Goal: Task Accomplishment & Management: Manage account settings

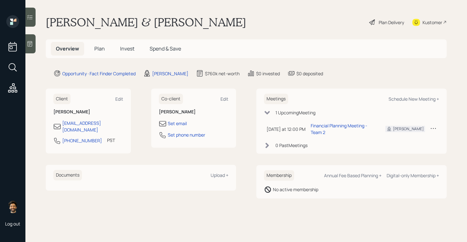
click at [31, 47] on icon at bounding box center [30, 44] width 6 height 6
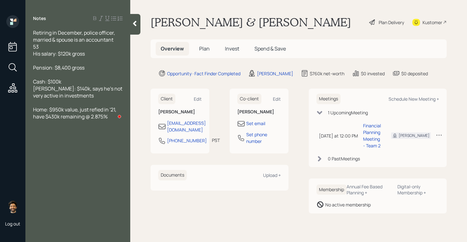
click at [136, 24] on icon at bounding box center [135, 23] width 6 height 6
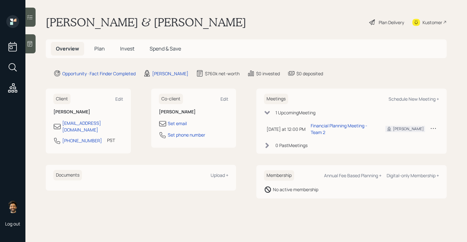
click at [76, 21] on h1 "George & Mrs. Robles" at bounding box center [146, 22] width 201 height 14
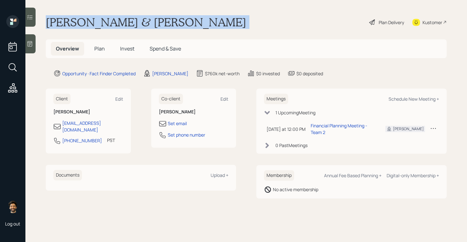
click at [76, 21] on h1 "George & Mrs. Robles" at bounding box center [146, 22] width 201 height 14
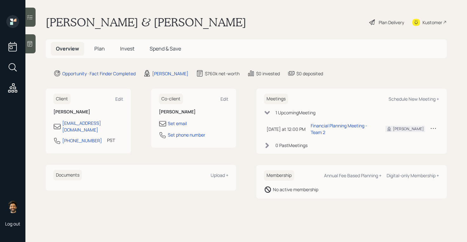
click at [97, 49] on span "Plan" at bounding box center [99, 48] width 10 height 7
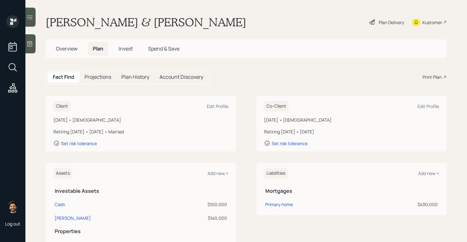
click at [85, 23] on h1 "George & Mrs. Robles" at bounding box center [146, 22] width 201 height 14
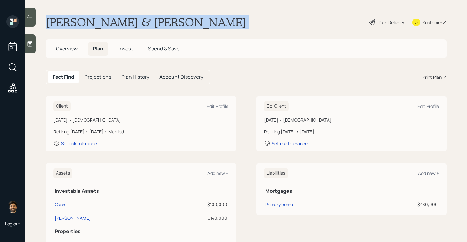
click at [85, 23] on h1 "George & Mrs. Robles" at bounding box center [146, 22] width 201 height 14
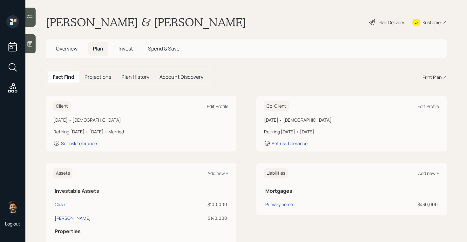
click at [219, 106] on div "Edit Profile" at bounding box center [218, 106] width 22 height 6
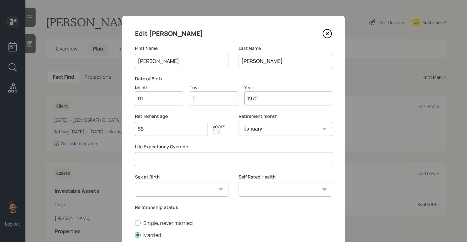
click at [151, 97] on input "01" at bounding box center [159, 99] width 48 height 14
type input "06"
type input "0"
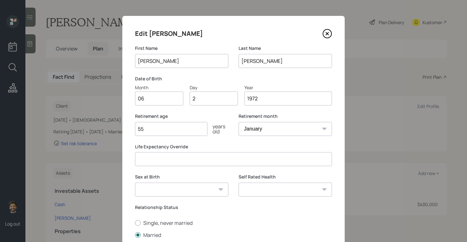
type input "26"
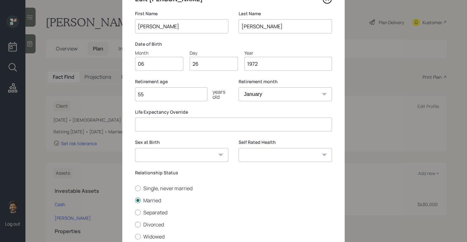
scroll to position [72, 0]
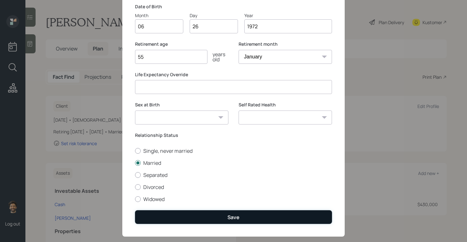
click at [166, 217] on button "Save" at bounding box center [233, 217] width 197 height 14
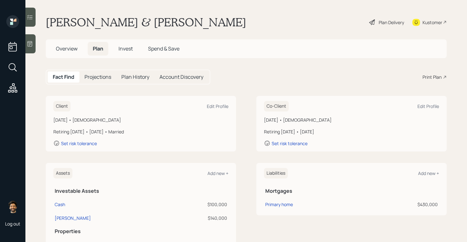
click at [34, 45] on div at bounding box center [30, 43] width 10 height 19
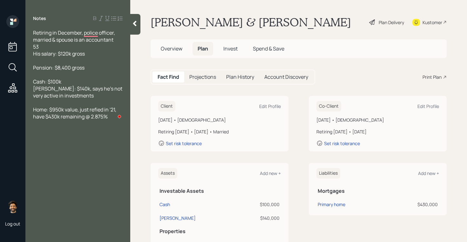
click at [130, 27] on div "Notes Retiring in December, police officer, married & spouse is an accountant 5…" at bounding box center [77, 124] width 105 height 219
click at [135, 27] on div at bounding box center [135, 24] width 10 height 21
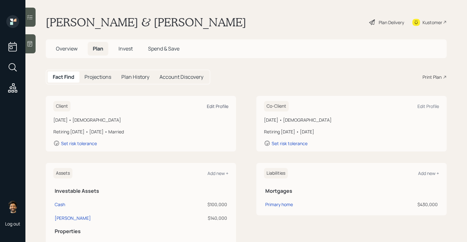
click at [218, 105] on div "Edit Profile" at bounding box center [218, 106] width 22 height 6
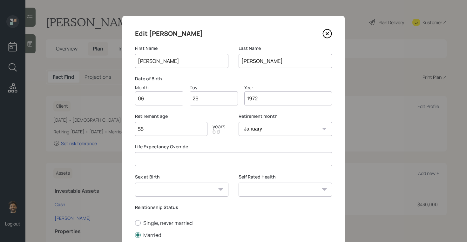
click at [162, 129] on input "55" at bounding box center [171, 129] width 72 height 14
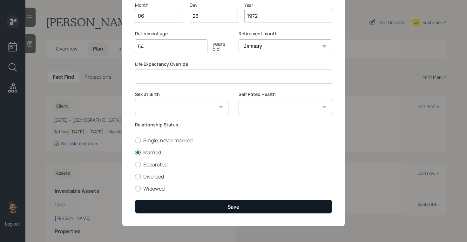
type input "54"
click at [153, 205] on button "Save" at bounding box center [233, 207] width 197 height 14
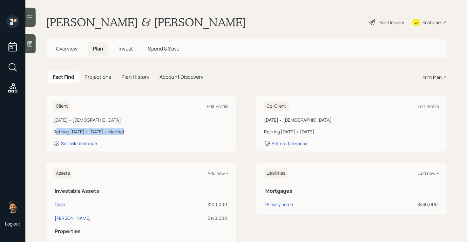
drag, startPoint x: 120, startPoint y: 132, endPoint x: 56, endPoint y: 132, distance: 64.9
click at [56, 132] on div "Retiring in 1 year • January 2026 • Married" at bounding box center [140, 131] width 175 height 7
click at [113, 131] on div "Retiring in 1 year • January 2026 • Married" at bounding box center [140, 131] width 175 height 7
drag, startPoint x: 123, startPoint y: 131, endPoint x: 91, endPoint y: 131, distance: 32.1
click at [91, 131] on div "Retiring in 1 year • January 2026 • Married" at bounding box center [140, 131] width 175 height 7
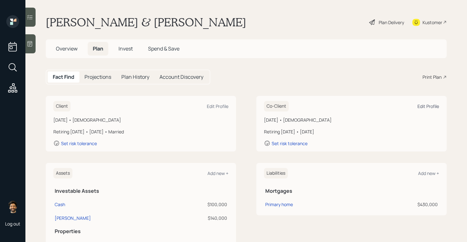
click at [428, 105] on div "Edit Profile" at bounding box center [429, 106] width 22 height 6
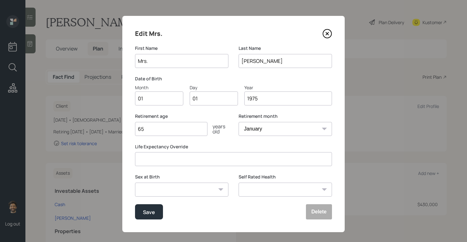
click at [160, 60] on input "Mrs." at bounding box center [181, 61] width 93 height 14
type input "Arcely"
click at [155, 102] on input "01" at bounding box center [159, 99] width 48 height 14
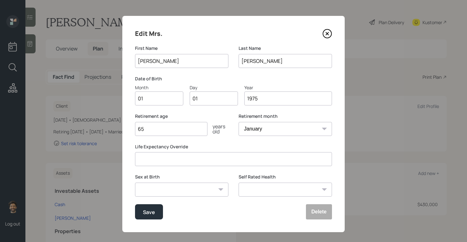
click at [155, 102] on input "01" at bounding box center [159, 99] width 48 height 14
type input "09"
type input "0"
type input "23"
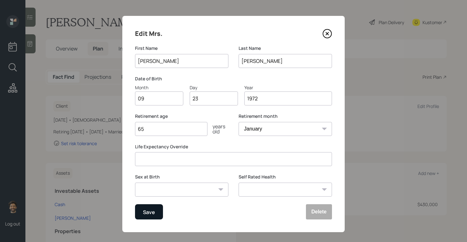
type input "1972"
click at [148, 216] on div "Save" at bounding box center [149, 212] width 12 height 9
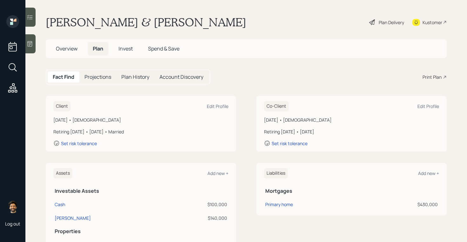
click at [32, 46] on icon at bounding box center [30, 43] width 5 height 5
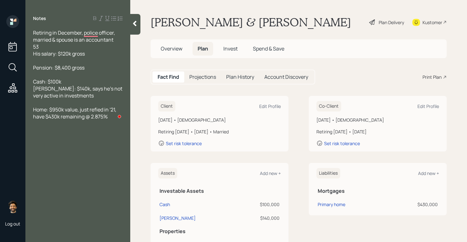
click at [133, 24] on icon at bounding box center [135, 23] width 6 height 6
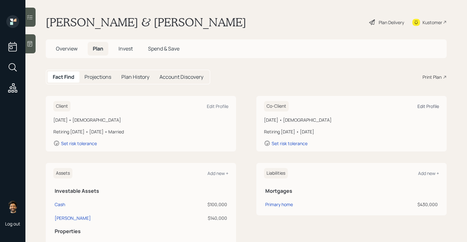
click at [428, 105] on div "Edit Profile" at bounding box center [429, 106] width 22 height 6
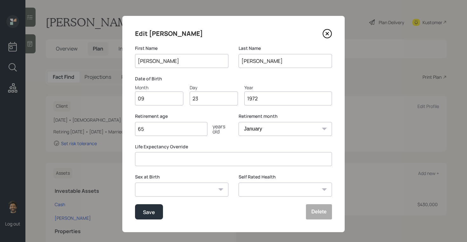
click at [152, 127] on input "65" at bounding box center [171, 129] width 72 height 14
type input "60"
click at [143, 214] on div "Save" at bounding box center [149, 212] width 12 height 9
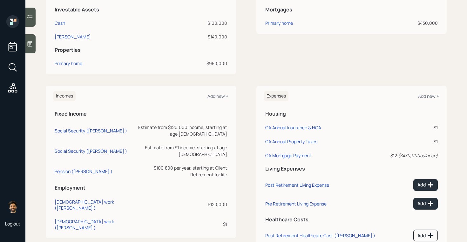
scroll to position [189, 0]
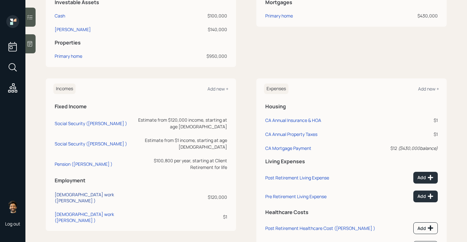
click at [68, 192] on div "Full-time work (George )" at bounding box center [92, 198] width 74 height 12
click at [74, 211] on div "Full-time work (Arcely )" at bounding box center [92, 217] width 74 height 12
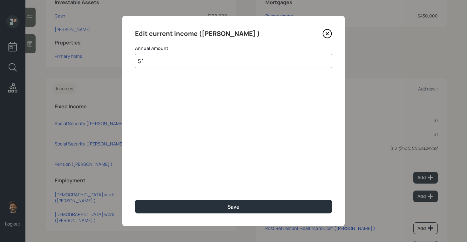
click at [160, 62] on input "$ 1" at bounding box center [233, 61] width 197 height 14
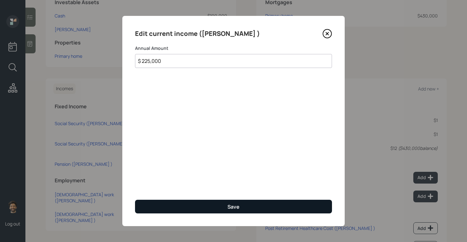
type input "$ 225,000"
click at [179, 203] on button "Save" at bounding box center [233, 207] width 197 height 14
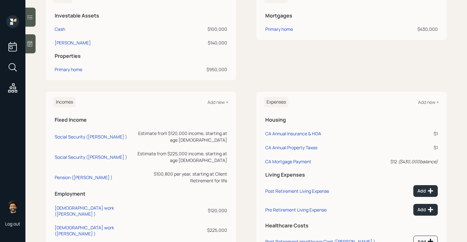
scroll to position [175, 0]
click at [30, 43] on icon at bounding box center [30, 44] width 6 height 6
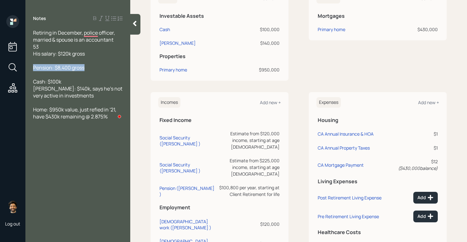
drag, startPoint x: 86, startPoint y: 69, endPoint x: 32, endPoint y: 67, distance: 54.7
click at [32, 67] on div "Retiring in December, police officer, married & spouse is an accountant 53 His …" at bounding box center [77, 74] width 105 height 91
click at [136, 24] on icon at bounding box center [135, 23] width 6 height 6
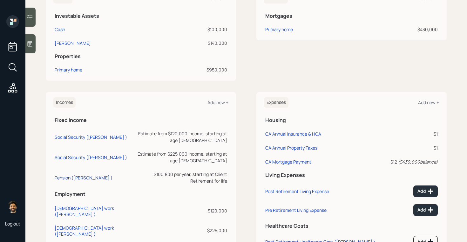
click at [65, 175] on div "Pension (George )" at bounding box center [84, 178] width 58 height 6
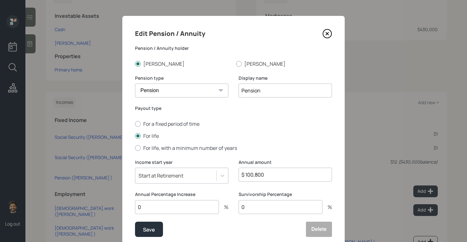
click at [157, 202] on input "0" at bounding box center [177, 207] width 84 height 14
type input "3"
click at [152, 228] on div "Save" at bounding box center [149, 229] width 12 height 9
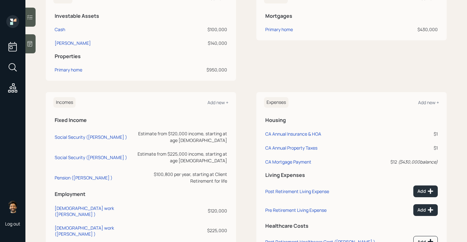
click at [30, 48] on div at bounding box center [30, 43] width 10 height 19
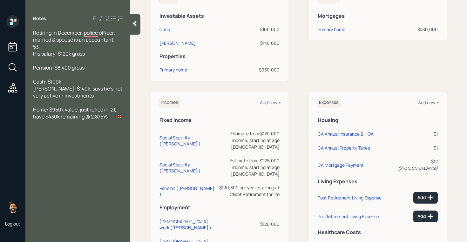
click at [135, 28] on div at bounding box center [135, 24] width 10 height 21
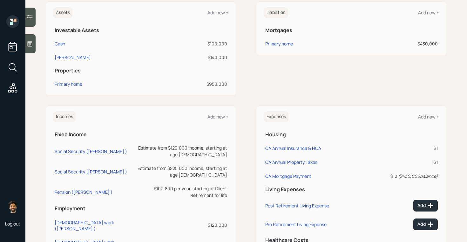
scroll to position [161, 0]
click at [82, 151] on div "Social Security (George )" at bounding box center [91, 152] width 72 height 6
select select "12"
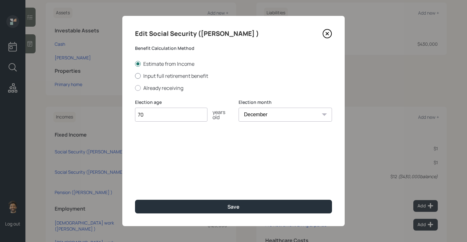
click at [147, 79] on label "Input full retirement benefit" at bounding box center [233, 75] width 197 height 7
click at [135, 76] on input "Input full retirement benefit" at bounding box center [135, 76] width 0 height 0
radio input "true"
click at [159, 146] on input "$" at bounding box center [233, 145] width 197 height 14
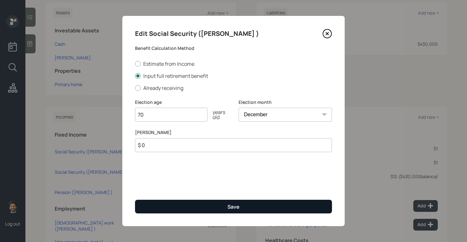
type input "$ 0"
click at [172, 209] on button "Save" at bounding box center [233, 207] width 197 height 14
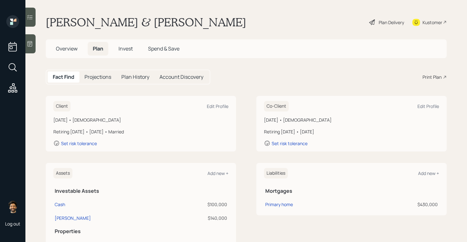
click at [99, 79] on h5 "Projections" at bounding box center [98, 77] width 27 height 6
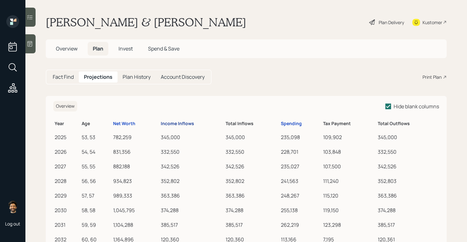
click at [179, 125] on div "Income Inflows" at bounding box center [177, 123] width 33 height 5
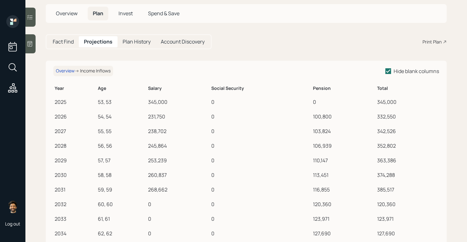
scroll to position [54, 0]
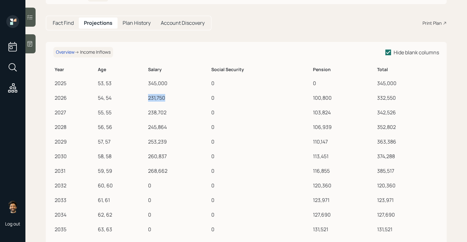
drag, startPoint x: 147, startPoint y: 97, endPoint x: 176, endPoint y: 100, distance: 29.0
click at [176, 100] on td "231,750" at bounding box center [178, 97] width 63 height 15
drag, startPoint x: 313, startPoint y: 99, endPoint x: 347, endPoint y: 99, distance: 33.4
click at [347, 99] on div "100,800" at bounding box center [344, 98] width 62 height 8
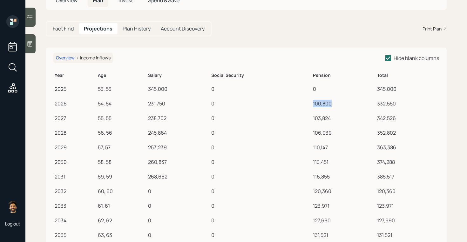
scroll to position [0, 0]
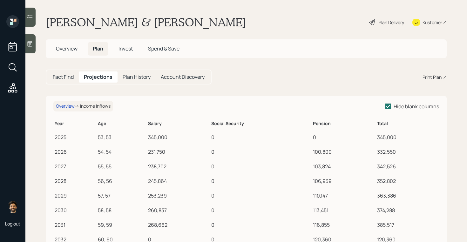
click at [65, 75] on h5 "Fact Find" at bounding box center [63, 77] width 21 height 6
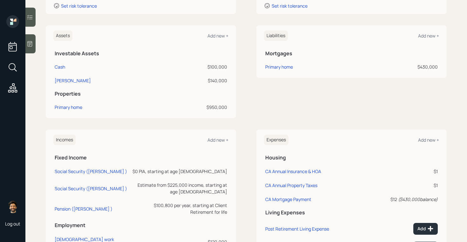
scroll to position [205, 0]
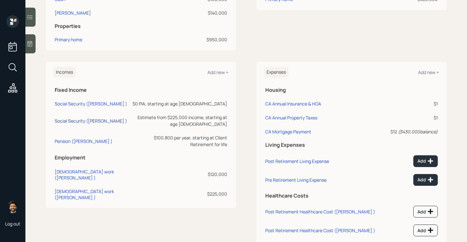
click at [72, 118] on div "Social Security (Arcely )" at bounding box center [91, 121] width 72 height 6
select select "12"
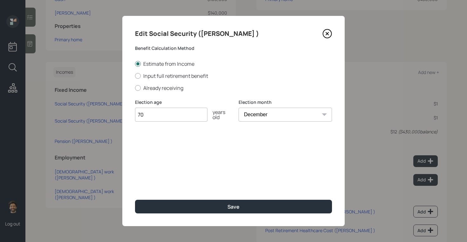
type input "7"
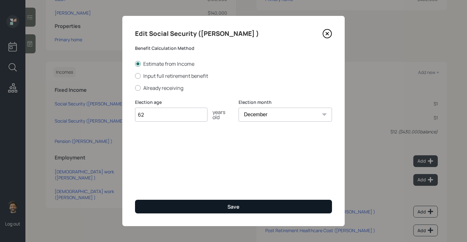
type input "62"
click at [168, 203] on button "Save" at bounding box center [233, 207] width 197 height 14
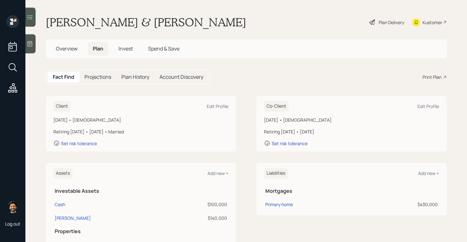
click at [97, 70] on div "Fact Find Projections Plan History Account Discovery" at bounding box center [128, 77] width 165 height 15
click at [98, 76] on h5 "Projections" at bounding box center [98, 77] width 27 height 6
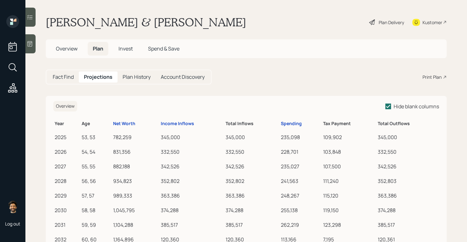
click at [175, 120] on th "Income Inflows" at bounding box center [192, 123] width 65 height 12
click at [176, 122] on div "Income Inflows" at bounding box center [177, 123] width 33 height 5
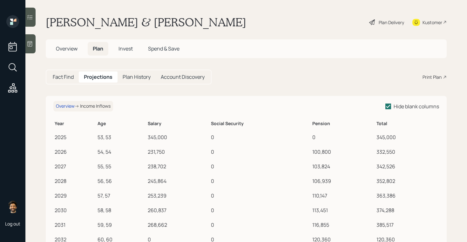
click at [69, 76] on h5 "Fact Find" at bounding box center [63, 77] width 21 height 6
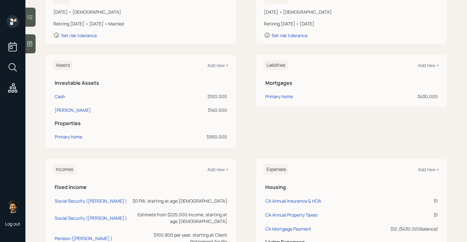
scroll to position [104, 0]
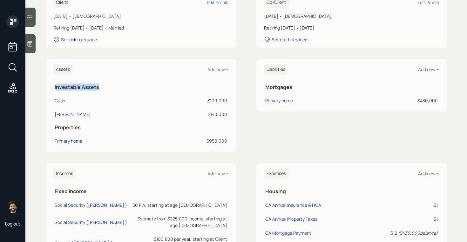
drag, startPoint x: 56, startPoint y: 89, endPoint x: 111, endPoint y: 85, distance: 55.4
click at [111, 85] on h5 "Investable Assets" at bounding box center [141, 87] width 173 height 6
click at [75, 141] on div "Primary home" at bounding box center [69, 141] width 28 height 7
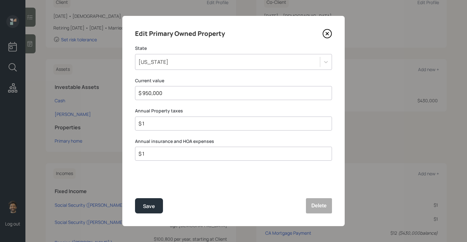
click at [154, 94] on input "$ 950,000" at bounding box center [231, 93] width 186 height 8
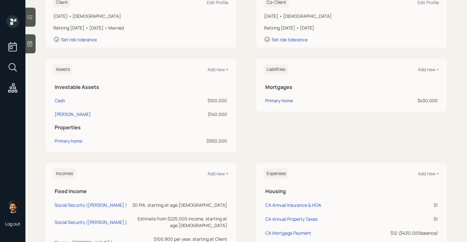
click at [286, 98] on div "Primary home" at bounding box center [279, 100] width 28 height 7
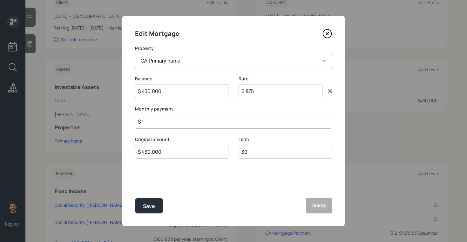
drag, startPoint x: 169, startPoint y: 95, endPoint x: 130, endPoint y: 91, distance: 39.0
click at [130, 91] on div "Edit Mortgage Property CA Primary home Balance $ 430,000 Rate 2.875 % Monthly p…" at bounding box center [233, 121] width 223 height 210
drag, startPoint x: 264, startPoint y: 94, endPoint x: 233, endPoint y: 93, distance: 31.2
click at [233, 93] on div "Balance $ 430,000 Rate 2.875 %" at bounding box center [233, 91] width 197 height 31
click at [152, 123] on input "$ 1" at bounding box center [233, 122] width 197 height 14
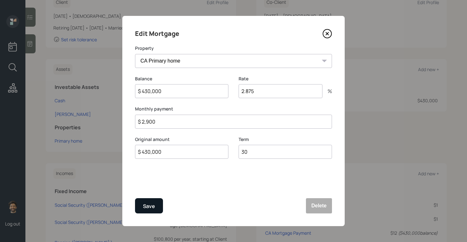
type input "$ 2,900"
click at [144, 208] on div "Save" at bounding box center [149, 206] width 12 height 9
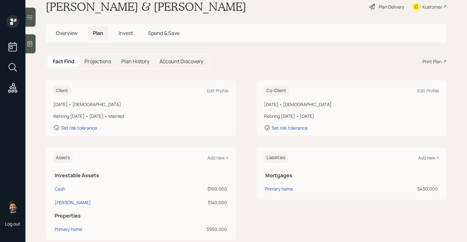
scroll to position [24, 0]
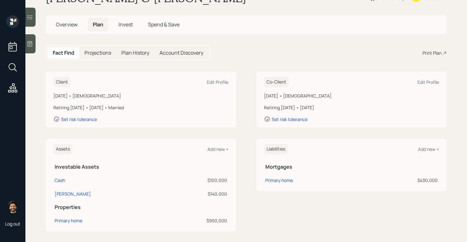
click at [95, 52] on h5 "Projections" at bounding box center [98, 53] width 27 height 6
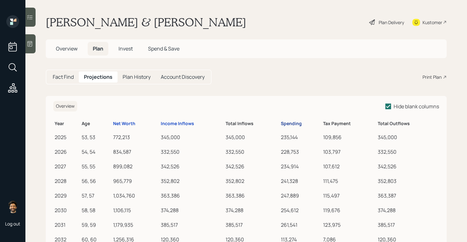
click at [295, 124] on div "Spending" at bounding box center [291, 123] width 21 height 5
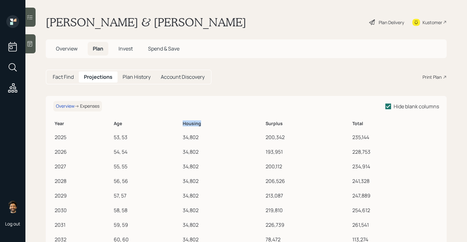
drag, startPoint x: 182, startPoint y: 123, endPoint x: 205, endPoint y: 123, distance: 23.5
click at [205, 123] on th "Housing" at bounding box center [223, 123] width 83 height 12
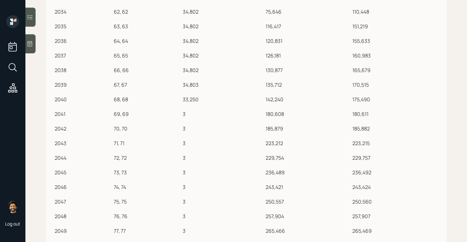
scroll to position [258, 0]
drag, startPoint x: 187, startPoint y: 114, endPoint x: 180, endPoint y: 114, distance: 7.3
click at [180, 114] on tr "2041 69, 69 3 180,608 180,611" at bounding box center [246, 112] width 386 height 15
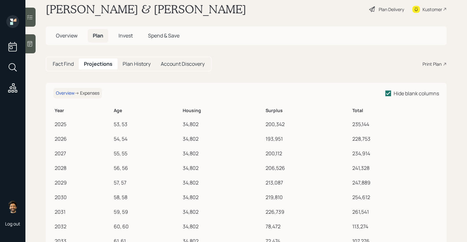
scroll to position [0, 0]
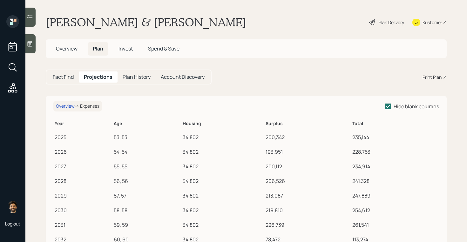
click at [66, 78] on h5 "Fact Find" at bounding box center [63, 77] width 21 height 6
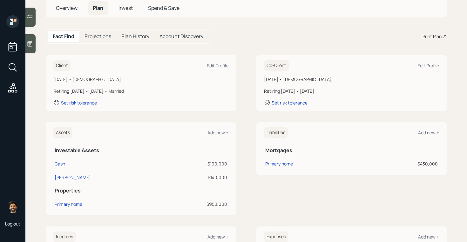
scroll to position [42, 0]
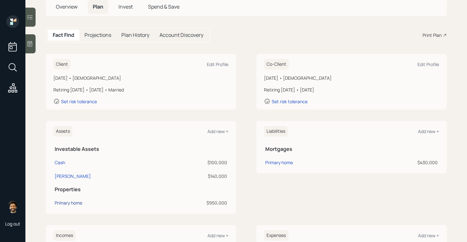
click at [82, 202] on div "Primary home" at bounding box center [69, 203] width 28 height 7
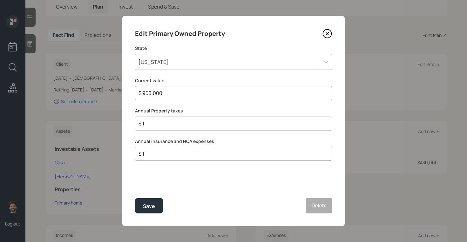
click at [151, 121] on input "$ 1" at bounding box center [231, 124] width 186 height 8
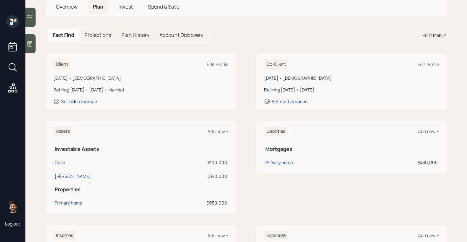
click at [62, 163] on div "Cash" at bounding box center [60, 162] width 10 height 7
select select "emergency_fund"
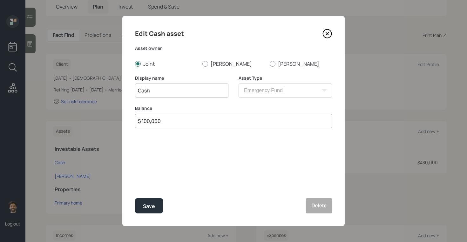
drag, startPoint x: 163, startPoint y: 121, endPoint x: 141, endPoint y: 121, distance: 21.9
click at [141, 121] on input "$ 100,000" at bounding box center [233, 121] width 197 height 14
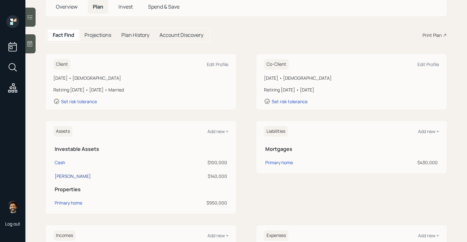
click at [67, 174] on div "Roth IRA" at bounding box center [73, 176] width 36 height 7
select select "roth_ira"
select select "balanced"
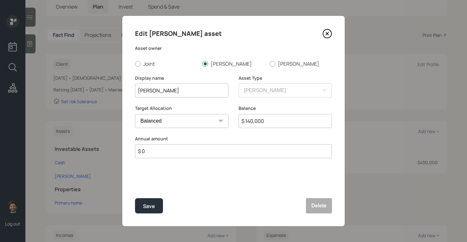
drag, startPoint x: 266, startPoint y: 120, endPoint x: 225, endPoint y: 123, distance: 41.1
click at [225, 123] on div "Target Allocation Cash Conservative Balanced Aggressive Balance $ 140,000" at bounding box center [233, 120] width 197 height 31
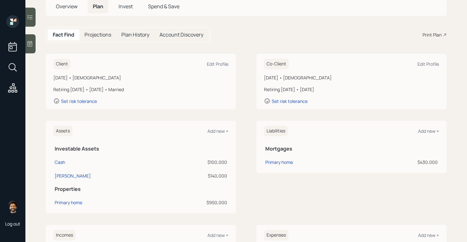
scroll to position [43, 0]
click at [212, 129] on div "Add new +" at bounding box center [218, 131] width 21 height 6
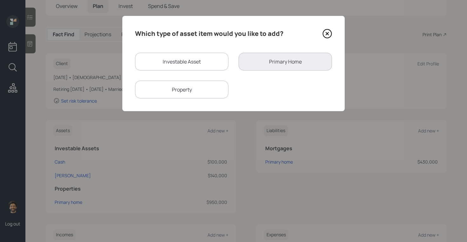
click at [152, 58] on div "Investable Asset" at bounding box center [181, 62] width 93 height 18
select select "taxable"
select select "balanced"
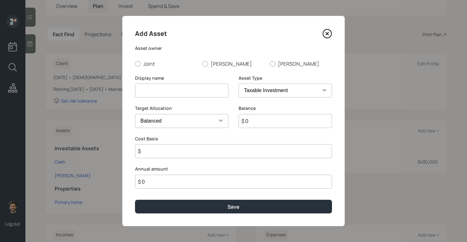
click at [156, 87] on input at bounding box center [181, 91] width 93 height 14
click at [254, 118] on input "$ 0" at bounding box center [285, 121] width 93 height 14
click at [197, 96] on input "Mutual Funds" at bounding box center [181, 91] width 93 height 14
type input "Mutual Funds NQ"
click at [259, 119] on input "$ 0" at bounding box center [285, 121] width 93 height 14
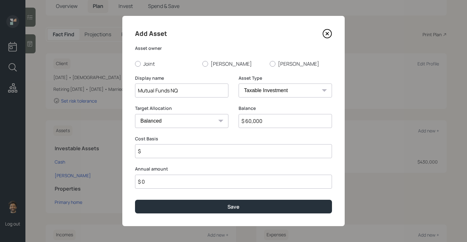
type input "$ 60,000"
click at [158, 154] on input "$" at bounding box center [233, 151] width 197 height 14
type input "$ 30,000"
click at [208, 63] on label "George" at bounding box center [234, 63] width 62 height 7
click at [203, 64] on input "George" at bounding box center [202, 64] width 0 height 0
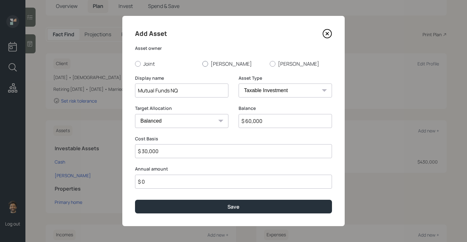
radio input "true"
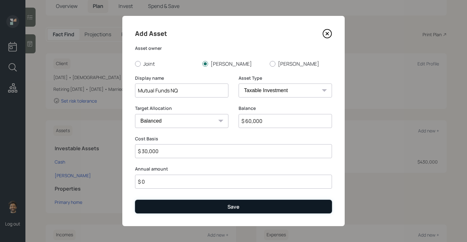
click at [182, 206] on button "Save" at bounding box center [233, 207] width 197 height 14
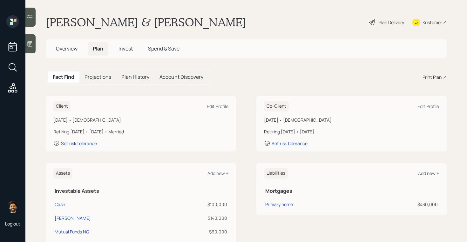
click at [119, 47] on span "Invest" at bounding box center [126, 48] width 14 height 7
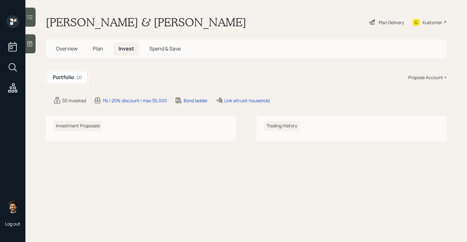
click at [414, 79] on div "Propose Account +" at bounding box center [428, 77] width 38 height 7
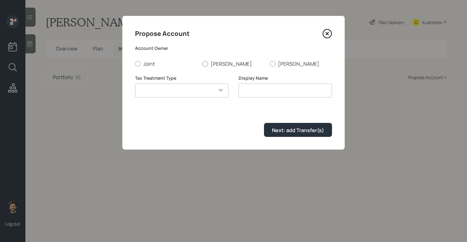
click at [212, 65] on label "George" at bounding box center [234, 63] width 62 height 7
click at [203, 64] on input "George" at bounding box center [202, 64] width 0 height 0
radio input "true"
click at [197, 90] on select "Roth Taxable Traditional" at bounding box center [181, 91] width 93 height 14
select select "roth"
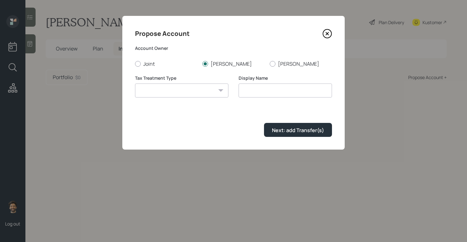
click at [135, 84] on select "Roth Taxable Traditional" at bounding box center [181, 91] width 93 height 14
type input "Roth"
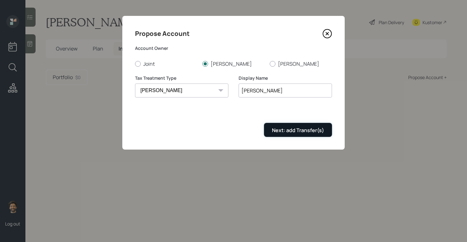
click at [282, 128] on div "Next: add Transfer(s)" at bounding box center [298, 130] width 52 height 7
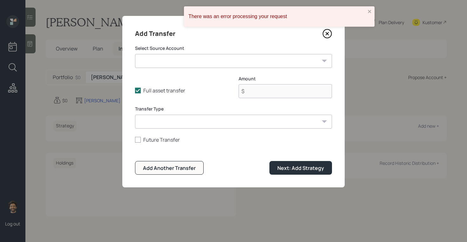
click at [183, 63] on select "Cash ($100,000 | Emergency Fund) Roth IRA ($140,000 | Roth IRA) Mutual Funds NQ…" at bounding box center [233, 61] width 197 height 14
select select "24162a82-d3df-4ad5-bca8-db86abefef82"
click at [135, 54] on select "Cash ($100,000 | Emergency Fund) Roth IRA ($140,000 | Roth IRA) Mutual Funds NQ…" at bounding box center [233, 61] width 197 height 14
type input "$ 140,000"
click at [177, 124] on select "ACAT Transfer Non ACAT Transfer Capitalize Rollover Rollover Deposit" at bounding box center [233, 122] width 197 height 14
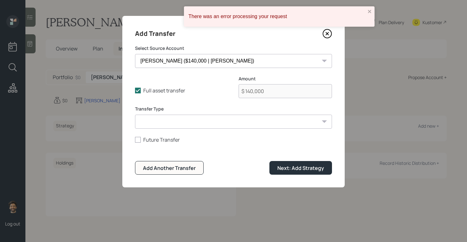
select select "acat_transfer"
click at [135, 115] on select "ACAT Transfer Non ACAT Transfer Capitalize Rollover Rollover Deposit" at bounding box center [233, 122] width 197 height 14
click at [294, 169] on div "Next: Add Strategy" at bounding box center [301, 168] width 47 height 7
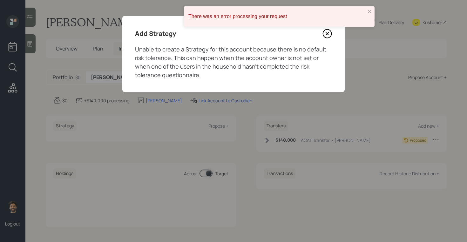
click at [326, 37] on icon at bounding box center [328, 34] width 10 height 10
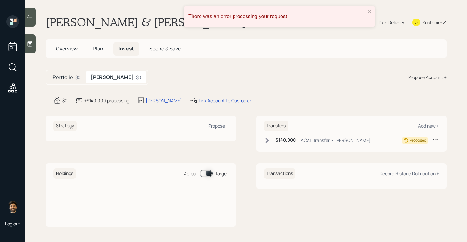
click at [104, 51] on h5 "Plan" at bounding box center [98, 49] width 21 height 14
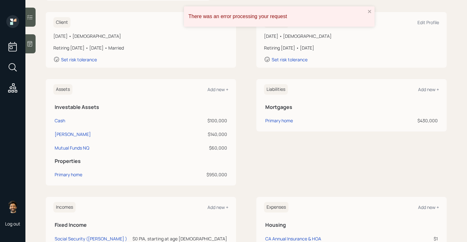
scroll to position [86, 0]
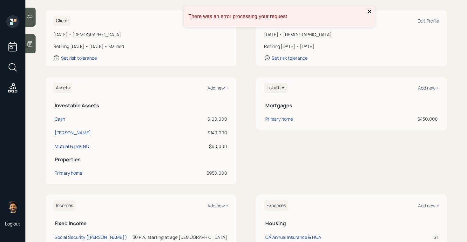
click at [370, 11] on icon "close" at bounding box center [370, 11] width 4 height 5
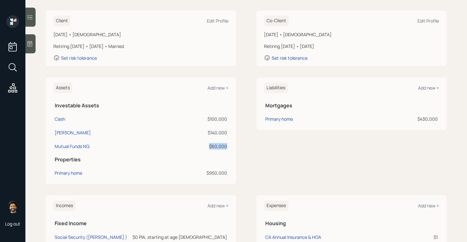
drag, startPoint x: 227, startPoint y: 146, endPoint x: 210, endPoint y: 146, distance: 17.5
click at [210, 146] on td "$60,000" at bounding box center [195, 146] width 65 height 14
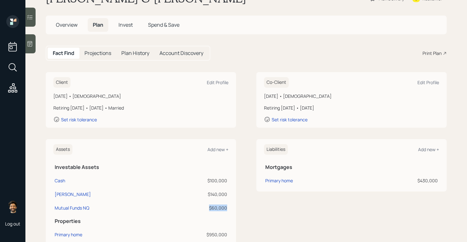
scroll to position [0, 0]
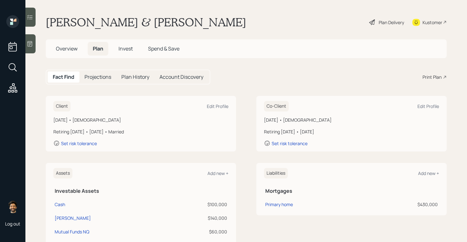
click at [127, 44] on h5 "Invest" at bounding box center [126, 49] width 24 height 14
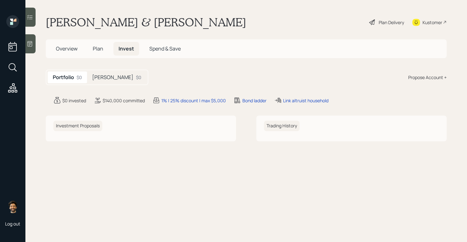
click at [98, 47] on span "Plan" at bounding box center [98, 48] width 10 height 7
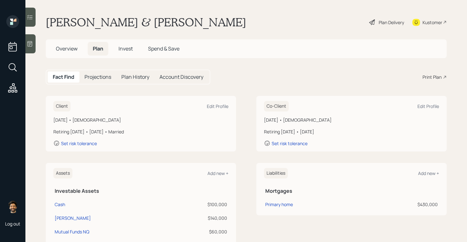
click at [33, 41] on icon at bounding box center [30, 44] width 6 height 6
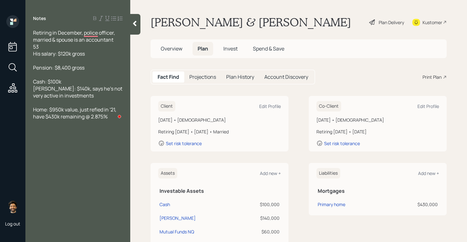
click at [134, 23] on icon at bounding box center [134, 23] width 3 height 5
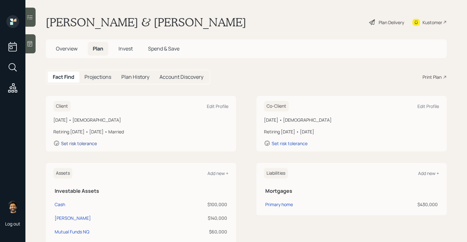
click at [85, 143] on div "Set risk tolerance" at bounding box center [79, 144] width 36 height 6
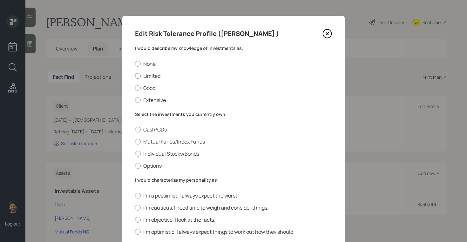
click at [147, 73] on label "Limited" at bounding box center [233, 75] width 197 height 7
click at [135, 76] on input "Limited" at bounding box center [135, 76] width 0 height 0
radio input "true"
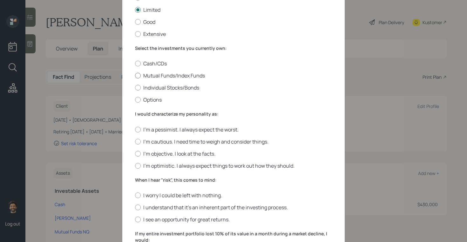
scroll to position [66, 0]
click at [147, 77] on label "Mutual Funds/Index Funds" at bounding box center [233, 75] width 197 height 7
click at [135, 76] on input "Mutual Funds/Index Funds" at bounding box center [135, 75] width 0 height 0
radio input "true"
click at [141, 140] on label "I'm cautious. I need time to weigh and consider things." at bounding box center [233, 141] width 197 height 7
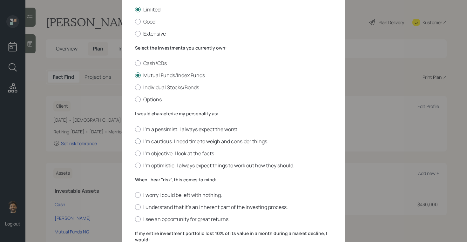
click at [135, 141] on input "I'm cautious. I need time to weigh and consider things." at bounding box center [135, 141] width 0 height 0
radio input "true"
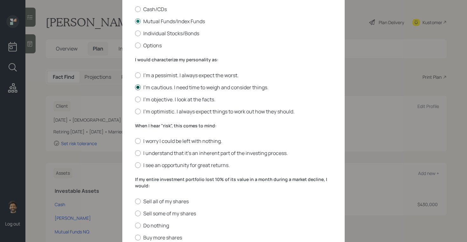
scroll to position [138, 0]
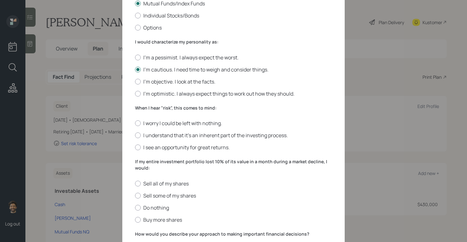
click at [153, 112] on div "When I hear "risk", this comes to mind: I worry I could be left with nothing. I…" at bounding box center [233, 128] width 197 height 46
click at [151, 107] on label "When I hear "risk", this comes to mind:" at bounding box center [233, 108] width 197 height 6
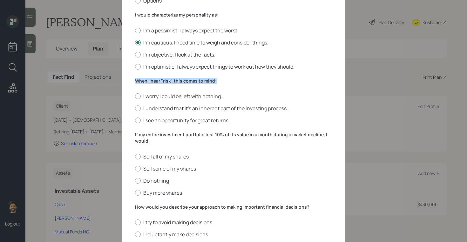
scroll to position [174, 0]
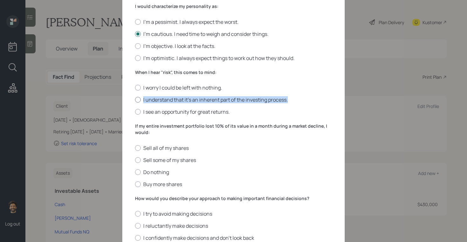
drag, startPoint x: 143, startPoint y: 101, endPoint x: 304, endPoint y: 100, distance: 161.5
click at [304, 100] on label "I understand that it’s an inherent part of the investing process." at bounding box center [233, 99] width 197 height 7
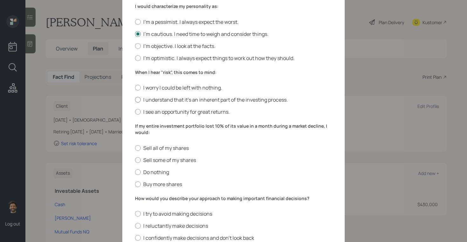
click at [139, 99] on div at bounding box center [138, 100] width 6 height 6
click at [135, 100] on input "I understand that it’s an inherent part of the investing process." at bounding box center [135, 100] width 0 height 0
radio input "true"
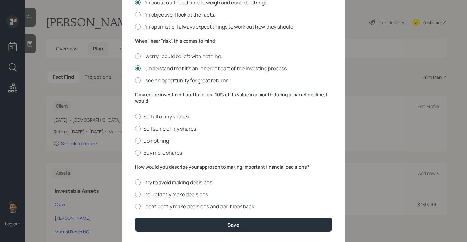
scroll to position [212, 0]
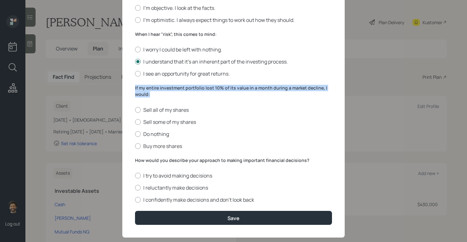
drag, startPoint x: 151, startPoint y: 94, endPoint x: 134, endPoint y: 88, distance: 17.9
click at [134, 88] on div "Edit Risk Tolerance Profile (George ) I would describe my knowledge of investme…" at bounding box center [233, 21] width 223 height 434
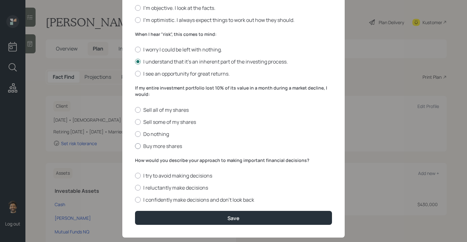
click at [152, 147] on label "Buy more shares" at bounding box center [233, 146] width 197 height 7
click at [135, 146] on input "Buy more shares" at bounding box center [135, 146] width 0 height 0
radio input "true"
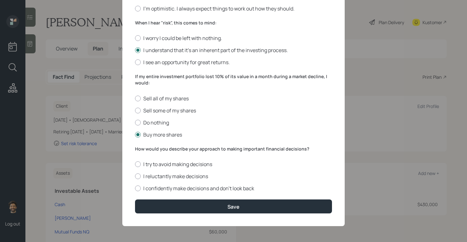
click at [153, 149] on label "How would you describe your approach to making important financial decisions?" at bounding box center [233, 149] width 197 height 6
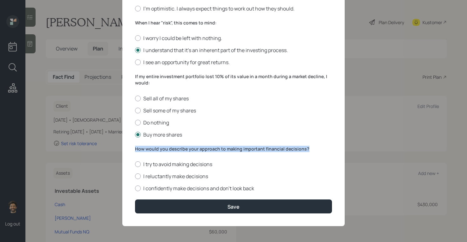
click at [153, 149] on label "How would you describe your approach to making important financial decisions?" at bounding box center [233, 149] width 197 height 6
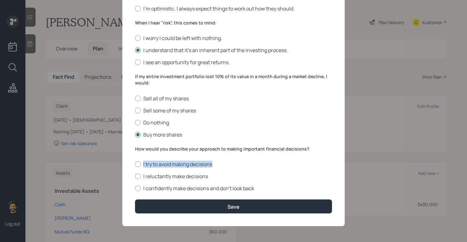
drag, startPoint x: 143, startPoint y: 164, endPoint x: 235, endPoint y: 169, distance: 92.0
click at [235, 169] on div "I try to avoid making decisions I reluctantly make decisions I confidently make…" at bounding box center [233, 176] width 197 height 31
drag, startPoint x: 142, startPoint y: 178, endPoint x: 210, endPoint y: 182, distance: 67.8
click at [210, 182] on div "I try to avoid making decisions I reluctantly make decisions I confidently make…" at bounding box center [233, 176] width 197 height 31
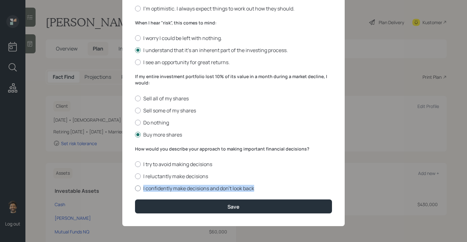
drag, startPoint x: 141, startPoint y: 190, endPoint x: 309, endPoint y: 191, distance: 167.9
click at [309, 191] on label "I confidently make decisions and don’t look back" at bounding box center [233, 188] width 197 height 7
click at [223, 176] on label "I reluctantly make decisions" at bounding box center [233, 176] width 197 height 7
click at [135, 176] on input "I reluctantly make decisions" at bounding box center [135, 176] width 0 height 0
radio input "true"
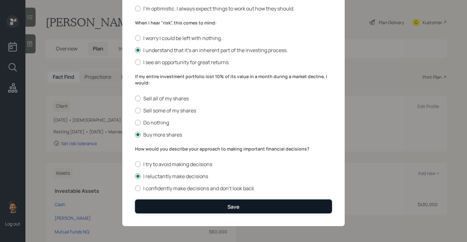
click at [169, 205] on button "Save" at bounding box center [233, 207] width 197 height 14
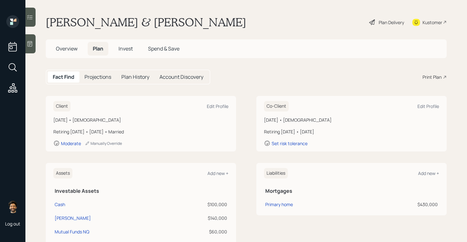
click at [126, 48] on span "Invest" at bounding box center [126, 48] width 14 height 7
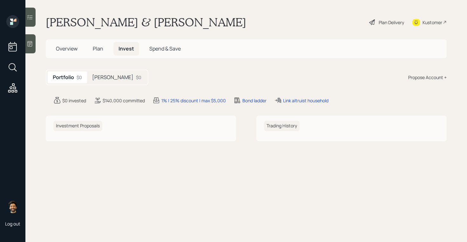
click at [100, 75] on h5 "[PERSON_NAME]" at bounding box center [112, 77] width 41 height 6
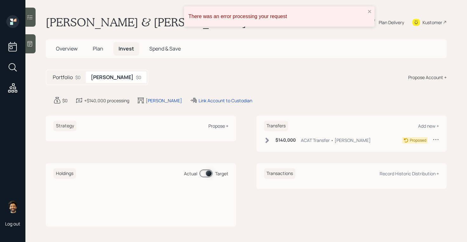
click at [216, 127] on div "Propose +" at bounding box center [219, 126] width 20 height 6
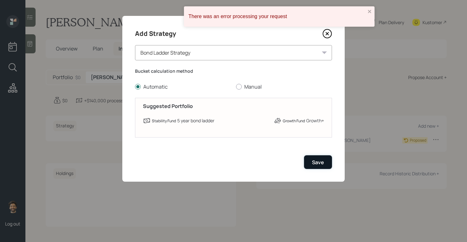
click at [320, 162] on div "Save" at bounding box center [318, 162] width 12 height 7
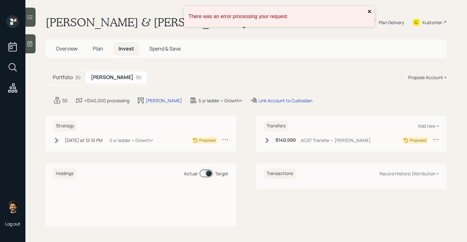
click at [368, 12] on icon "close" at bounding box center [370, 11] width 4 height 5
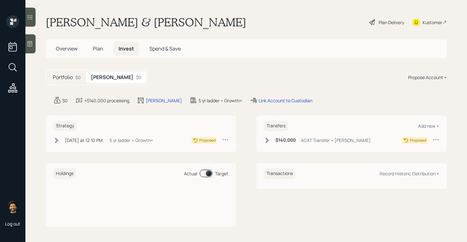
click at [83, 51] on div "Overview Plan Invest Spend & Save" at bounding box center [118, 49] width 135 height 14
click at [99, 47] on span "Plan" at bounding box center [98, 48] width 10 height 7
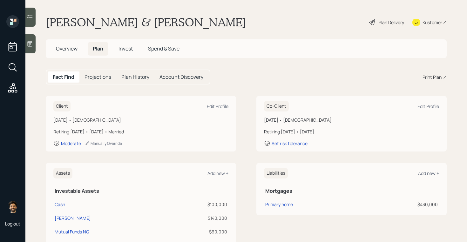
click at [65, 47] on span "Overview" at bounding box center [67, 48] width 22 height 7
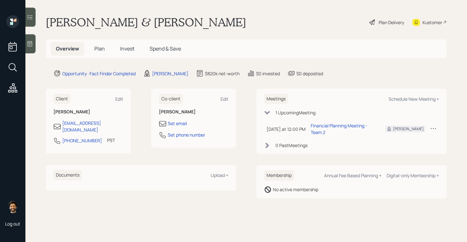
click at [100, 49] on span "Plan" at bounding box center [99, 48] width 10 height 7
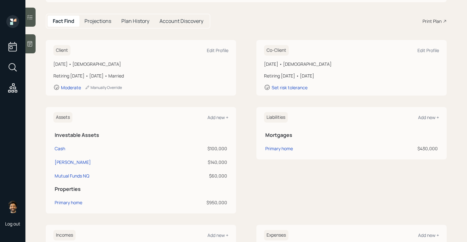
scroll to position [53, 0]
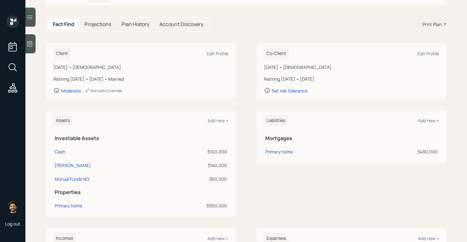
drag, startPoint x: 144, startPoint y: 79, endPoint x: 52, endPoint y: 65, distance: 92.5
click at [52, 65] on div "Client Edit Profile June 26, 1972 • 53 years old Retiring in 1 year • January 2…" at bounding box center [141, 71] width 190 height 56
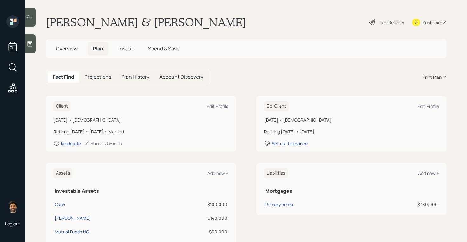
click at [381, 24] on div "Plan Delivery" at bounding box center [391, 22] width 25 height 7
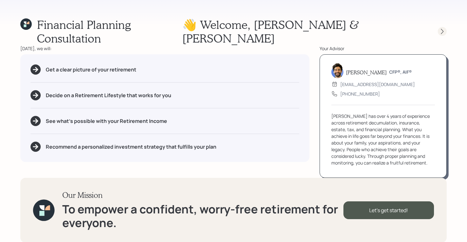
click at [443, 29] on icon at bounding box center [442, 31] width 3 height 5
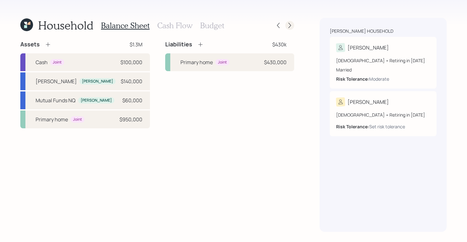
click at [291, 22] on icon at bounding box center [290, 25] width 6 height 6
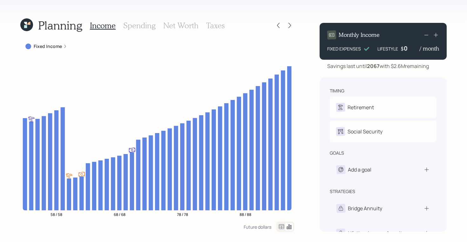
click at [192, 27] on h3 "Net Worth" at bounding box center [180, 25] width 35 height 9
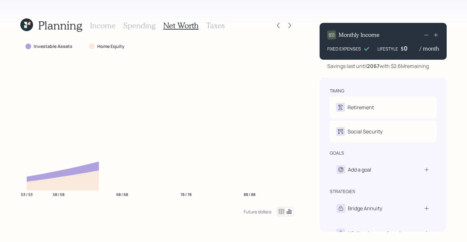
click at [214, 27] on h3 "Taxes" at bounding box center [215, 25] width 18 height 9
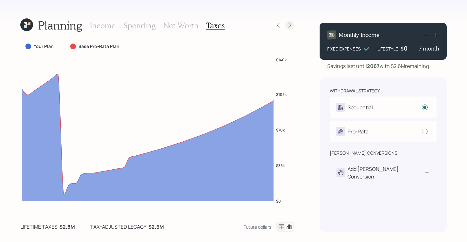
click at [288, 25] on icon at bounding box center [290, 25] width 6 height 6
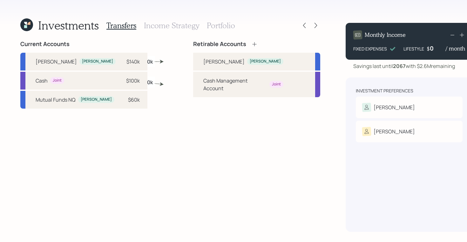
click at [220, 28] on h3 "Portfolio" at bounding box center [221, 25] width 28 height 9
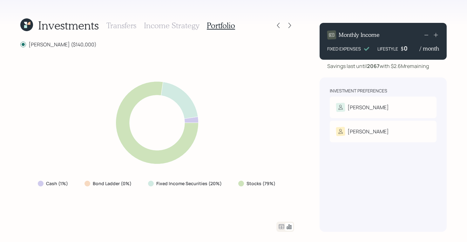
drag, startPoint x: 275, startPoint y: 180, endPoint x: 235, endPoint y: 181, distance: 40.4
click at [235, 181] on div "Stocks (79%)" at bounding box center [257, 183] width 49 height 11
click at [254, 182] on label "Stocks (79%)" at bounding box center [261, 184] width 29 height 6
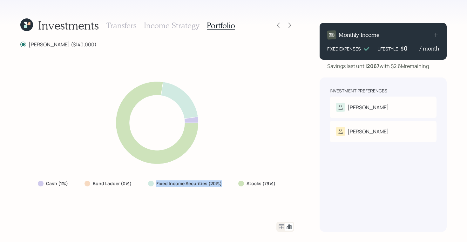
drag, startPoint x: 222, startPoint y: 186, endPoint x: 147, endPoint y: 188, distance: 75.1
click at [147, 188] on div "Fixed Income Securities (20%)" at bounding box center [185, 183] width 85 height 11
drag, startPoint x: 134, startPoint y: 180, endPoint x: 82, endPoint y: 180, distance: 51.2
click at [82, 180] on div "Bond Ladder (0%)" at bounding box center [108, 183] width 58 height 11
drag, startPoint x: 70, startPoint y: 182, endPoint x: 34, endPoint y: 185, distance: 35.4
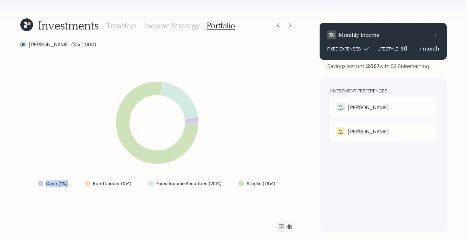
click at [34, 185] on div "Cash (1%)" at bounding box center [54, 183] width 42 height 11
click at [282, 228] on icon at bounding box center [282, 227] width 8 height 8
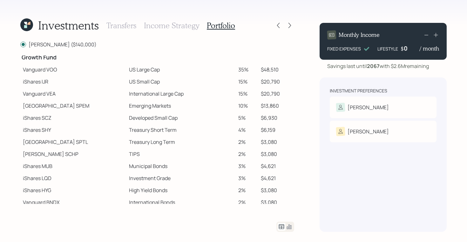
scroll to position [107, 0]
drag, startPoint x: 24, startPoint y: 70, endPoint x: 48, endPoint y: 70, distance: 24.5
click at [48, 70] on td "Vanguard VOO" at bounding box center [73, 69] width 106 height 12
drag, startPoint x: 21, startPoint y: 82, endPoint x: 39, endPoint y: 83, distance: 18.1
click at [39, 83] on td "iShares IJR" at bounding box center [73, 81] width 106 height 12
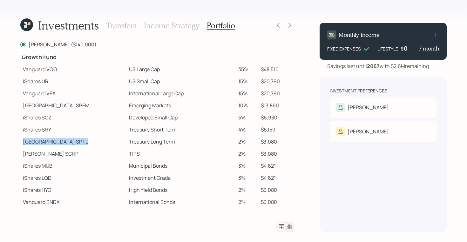
drag, startPoint x: 22, startPoint y: 142, endPoint x: 53, endPoint y: 147, distance: 31.5
click at [53, 147] on td "State Street SPTL" at bounding box center [73, 142] width 106 height 12
drag, startPoint x: 22, startPoint y: 154, endPoint x: 42, endPoint y: 155, distance: 20.0
click at [42, 155] on td "Schwab SCHP" at bounding box center [73, 154] width 106 height 12
drag, startPoint x: 24, startPoint y: 69, endPoint x: 58, endPoint y: 70, distance: 34.4
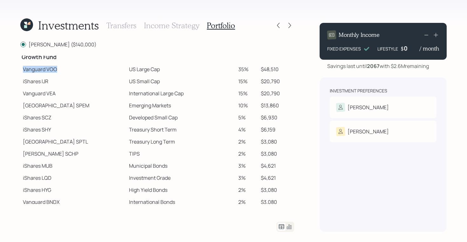
click at [58, 70] on td "Vanguard VOO" at bounding box center [73, 69] width 106 height 12
click at [101, 71] on td "Vanguard VOO" at bounding box center [73, 69] width 106 height 12
drag, startPoint x: 24, startPoint y: 70, endPoint x: 138, endPoint y: 69, distance: 113.5
click at [138, 69] on tr "Vanguard VOO US Large Cap 35% $48,510" at bounding box center [157, 69] width 274 height 12
drag, startPoint x: 22, startPoint y: 80, endPoint x: 137, endPoint y: 80, distance: 114.8
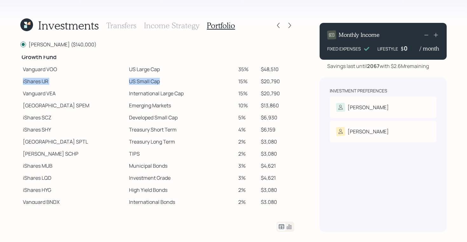
click at [137, 80] on tr "iShares IJR US Small Cap 15% $20,790" at bounding box center [157, 81] width 274 height 12
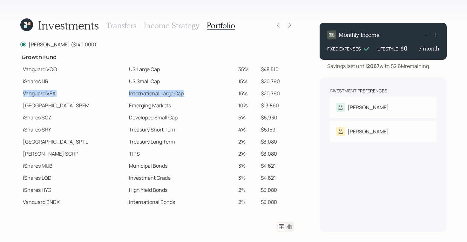
drag, startPoint x: 24, startPoint y: 93, endPoint x: 160, endPoint y: 95, distance: 136.4
click at [160, 95] on tr "Vanguard VEA International Large Cap 15% $20,790" at bounding box center [157, 93] width 274 height 12
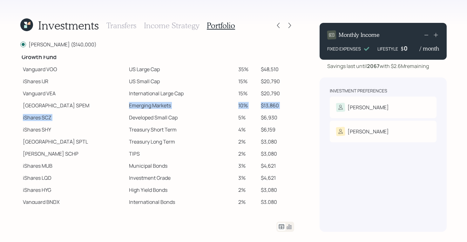
drag, startPoint x: 103, startPoint y: 103, endPoint x: 141, endPoint y: 111, distance: 38.0
click at [141, 111] on tbody "Spend Fund CASH Cash (Account Management) 1% $1,400 Stability Fund Invesco BSCP…" at bounding box center [157, 78] width 274 height 259
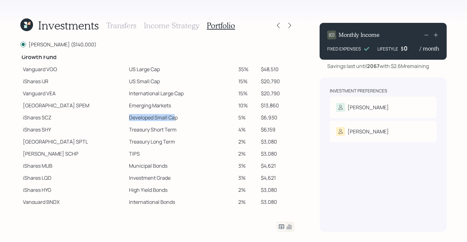
drag, startPoint x: 105, startPoint y: 118, endPoint x: 149, endPoint y: 121, distance: 44.9
click at [149, 121] on td "Developed Small Cap" at bounding box center [181, 118] width 109 height 12
drag, startPoint x: 105, startPoint y: 129, endPoint x: 158, endPoint y: 128, distance: 53.1
click at [158, 128] on td "Treasury Short Term" at bounding box center [181, 130] width 109 height 12
click at [292, 27] on icon at bounding box center [290, 25] width 6 height 6
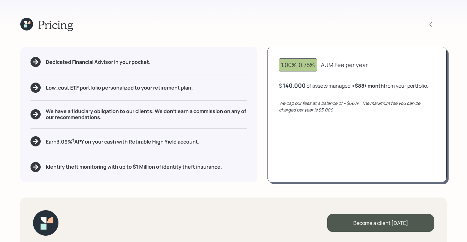
click at [298, 63] on div "1.00% 0.75%" at bounding box center [298, 65] width 34 height 9
drag, startPoint x: 300, startPoint y: 65, endPoint x: 276, endPoint y: 65, distance: 23.5
click at [276, 65] on div "1.00% 0.75% AUM Fee per year $ 140,000 of assets managed ≈ $88 / month from you…" at bounding box center [357, 114] width 180 height 135
drag, startPoint x: 299, startPoint y: 65, endPoint x: 368, endPoint y: 66, distance: 69.3
click at [368, 66] on div "1.00% 0.75% AUM Fee per year" at bounding box center [357, 64] width 156 height 13
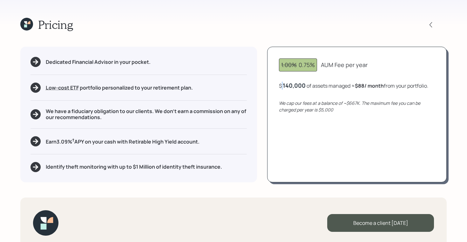
drag, startPoint x: 282, startPoint y: 87, endPoint x: 305, endPoint y: 87, distance: 22.9
click at [305, 87] on div "$ 140,000 of assets managed ≈ $88 / month from your portfolio ." at bounding box center [353, 86] width 149 height 8
click at [306, 87] on div "$ 140,000 of assets managed ≈ $88 / month from your portfolio ." at bounding box center [353, 86] width 149 height 8
click at [325, 85] on div "$ 140000 of assets managed ≈ $88 / month from your portfolio ." at bounding box center [353, 86] width 148 height 8
drag, startPoint x: 355, startPoint y: 86, endPoint x: 433, endPoint y: 85, distance: 77.3
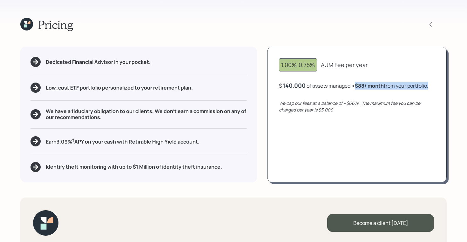
click at [432, 85] on div "$ 140,000 of assets managed ≈ $88 / month from your portfolio ." at bounding box center [357, 86] width 156 height 8
click at [27, 24] on icon at bounding box center [25, 22] width 3 height 3
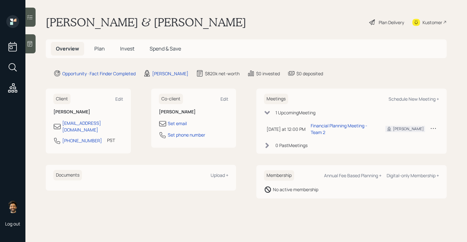
click at [97, 48] on span "Plan" at bounding box center [99, 48] width 10 height 7
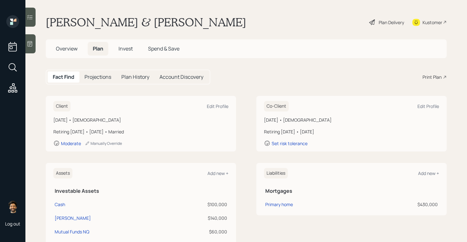
click at [124, 49] on span "Invest" at bounding box center [126, 48] width 14 height 7
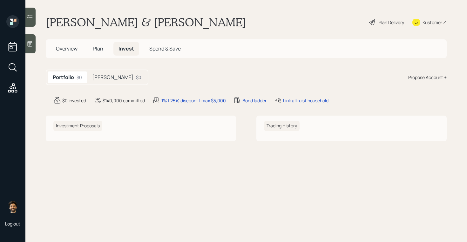
click at [103, 50] on span "Plan" at bounding box center [98, 48] width 10 height 7
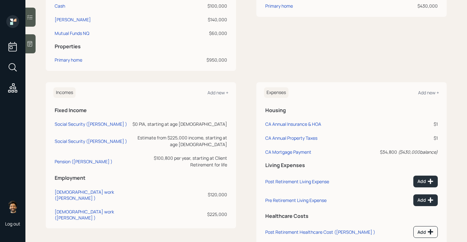
scroll to position [200, 0]
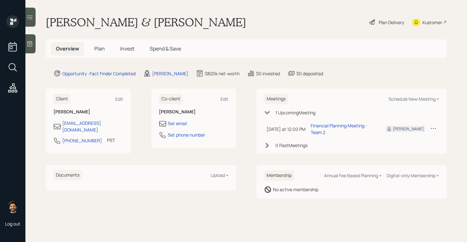
click at [95, 51] on span "Plan" at bounding box center [99, 48] width 10 height 7
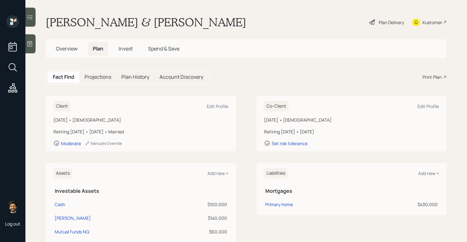
click at [72, 45] on h5 "Overview" at bounding box center [67, 49] width 32 height 14
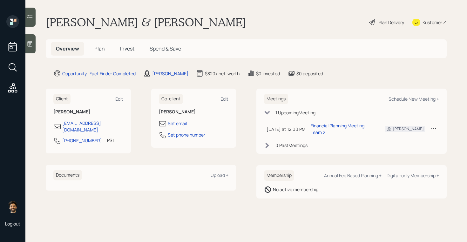
click at [100, 46] on span "Plan" at bounding box center [99, 48] width 10 height 7
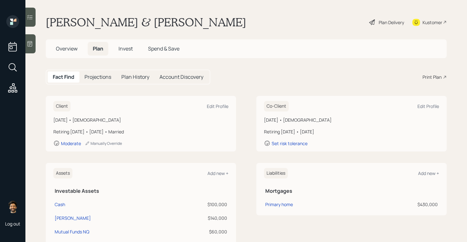
click at [433, 77] on div "Print Plan" at bounding box center [432, 77] width 19 height 7
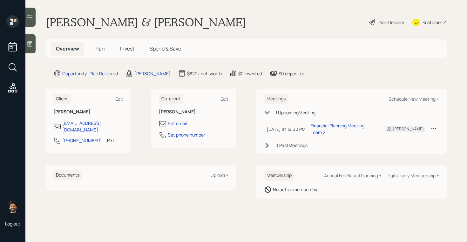
click at [118, 47] on h5 "Invest" at bounding box center [127, 49] width 24 height 14
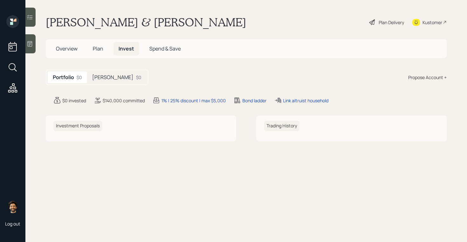
click at [107, 72] on div "[PERSON_NAME] $0" at bounding box center [116, 78] width 59 height 12
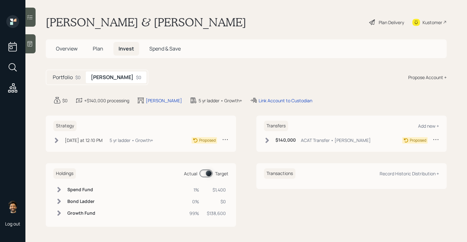
click at [97, 49] on span "Plan" at bounding box center [98, 48] width 10 height 7
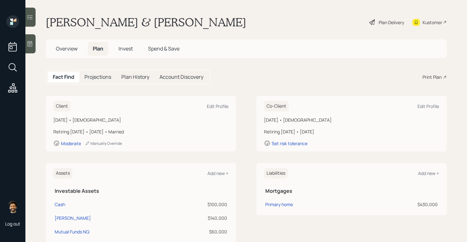
click at [77, 52] on span "Overview" at bounding box center [67, 48] width 22 height 7
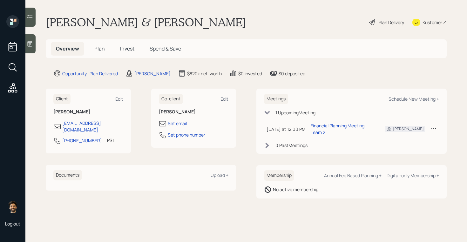
click at [101, 49] on span "Plan" at bounding box center [99, 48] width 10 height 7
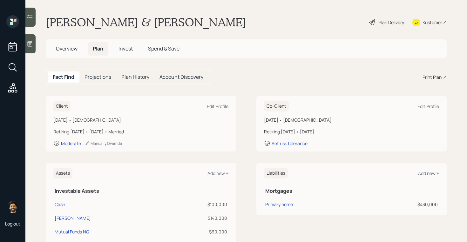
click at [67, 50] on span "Overview" at bounding box center [67, 48] width 22 height 7
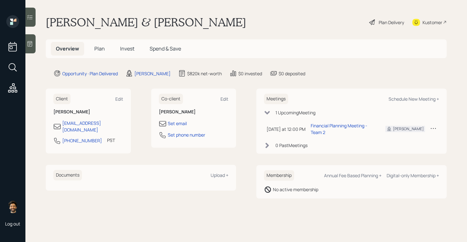
click at [97, 46] on span "Plan" at bounding box center [99, 48] width 10 height 7
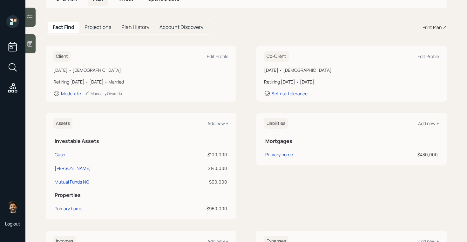
scroll to position [56, 0]
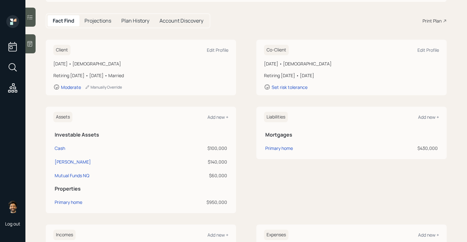
click at [29, 46] on icon at bounding box center [30, 44] width 6 height 6
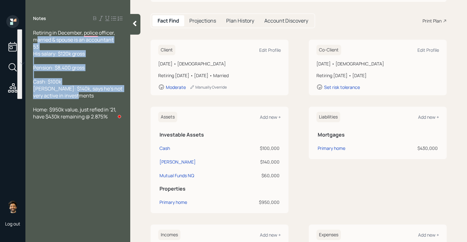
drag, startPoint x: 88, startPoint y: 97, endPoint x: 36, endPoint y: 40, distance: 76.7
click at [36, 40] on div "Retiring in December, police officer, married & spouse is an accountant 53 His …" at bounding box center [78, 74] width 90 height 91
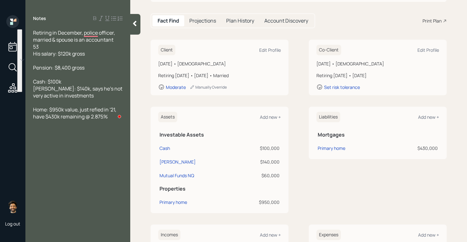
click at [136, 24] on icon at bounding box center [135, 23] width 6 height 6
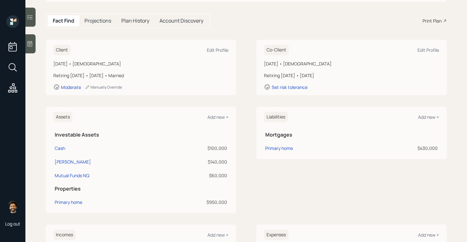
scroll to position [0, 0]
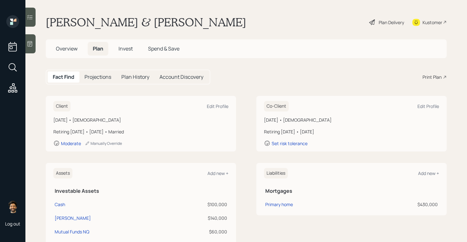
click at [383, 8] on main "George & Arcely Robles Plan Delivery Kustomer Overview Plan Invest Spend & Save…" at bounding box center [246, 121] width 442 height 242
click at [68, 52] on span "Overview" at bounding box center [67, 48] width 22 height 7
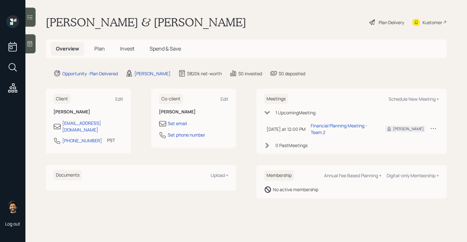
click at [99, 49] on span "Plan" at bounding box center [99, 48] width 10 height 7
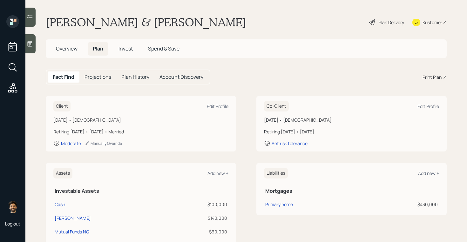
click at [124, 53] on h5 "Invest" at bounding box center [126, 49] width 24 height 14
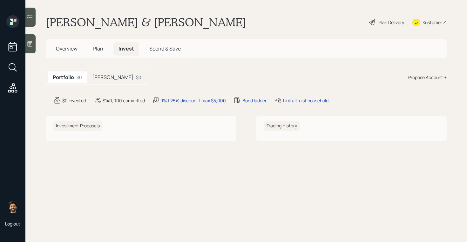
click at [98, 75] on h5 "Roth" at bounding box center [112, 77] width 41 height 6
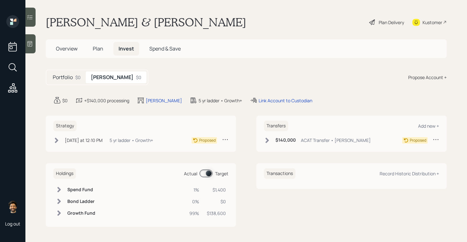
click at [68, 48] on span "Overview" at bounding box center [67, 48] width 22 height 7
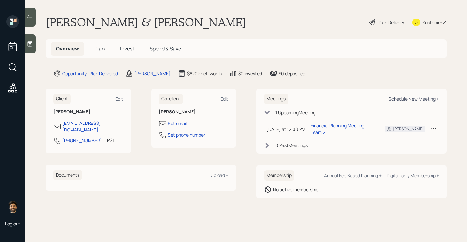
click at [414, 99] on div "Schedule New Meeting +" at bounding box center [414, 99] width 51 height 6
select select "f14b762f-c7c2-4b89-9227-8fa891345eea"
